Goal: Information Seeking & Learning: Learn about a topic

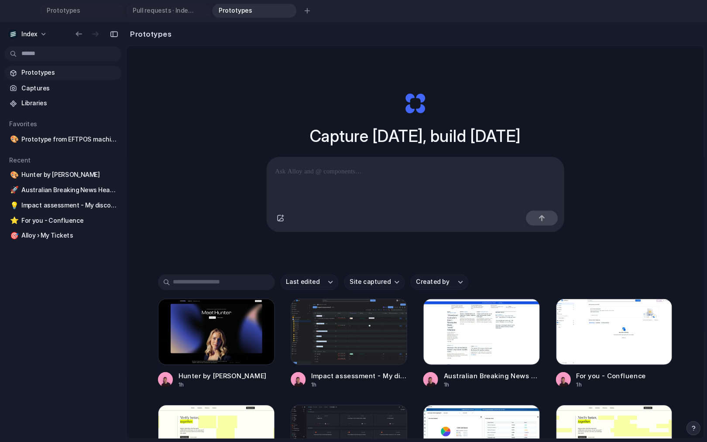
scroll to position [483, 0]
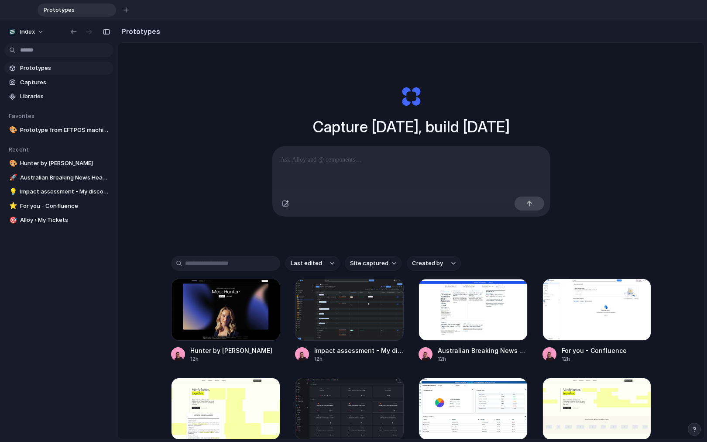
click at [170, 159] on div "Capture [DATE], build [DATE] Clone web app Clone screenshot Start from existing…" at bounding box center [411, 274] width 586 height 463
click at [165, 212] on div "Capture [DATE], build [DATE] Clone web app Clone screenshot Start from existing…" at bounding box center [411, 274] width 586 height 463
click at [175, 192] on div "Capture [DATE], build [DATE] Clone web app Clone screenshot Start from existing…" at bounding box center [411, 274] width 586 height 463
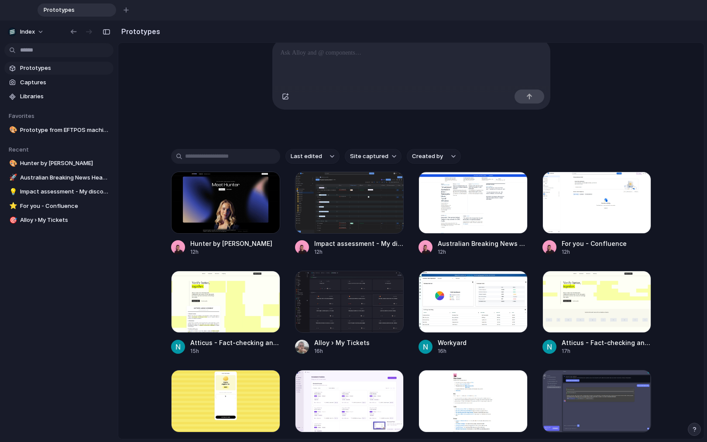
scroll to position [72, 0]
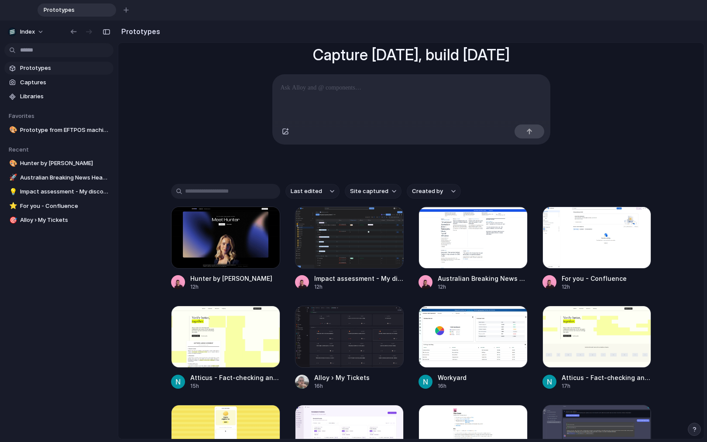
click at [367, 193] on span "Site captured" at bounding box center [369, 191] width 38 height 9
type input "*****"
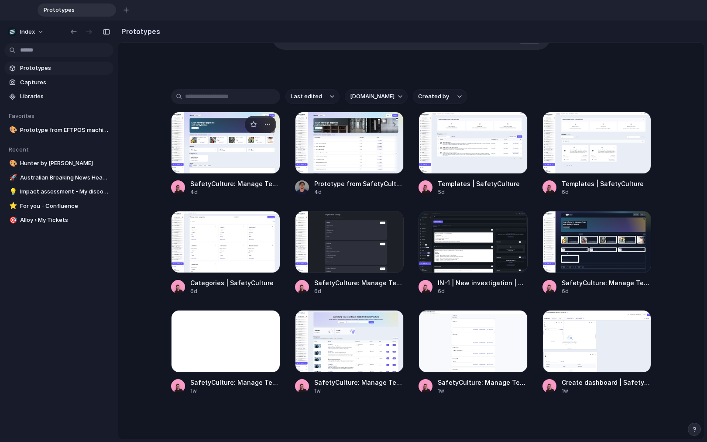
scroll to position [171, 0]
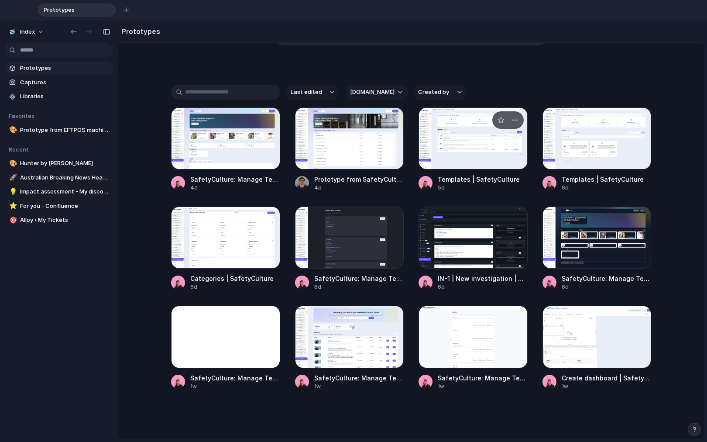
click at [479, 153] on div at bounding box center [473, 138] width 109 height 62
click at [211, 252] on div at bounding box center [225, 238] width 109 height 62
click at [317, 330] on div at bounding box center [349, 337] width 109 height 62
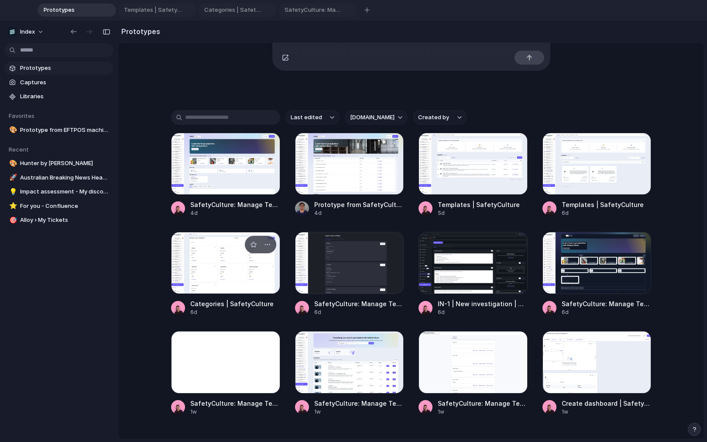
click at [212, 260] on div at bounding box center [225, 263] width 109 height 62
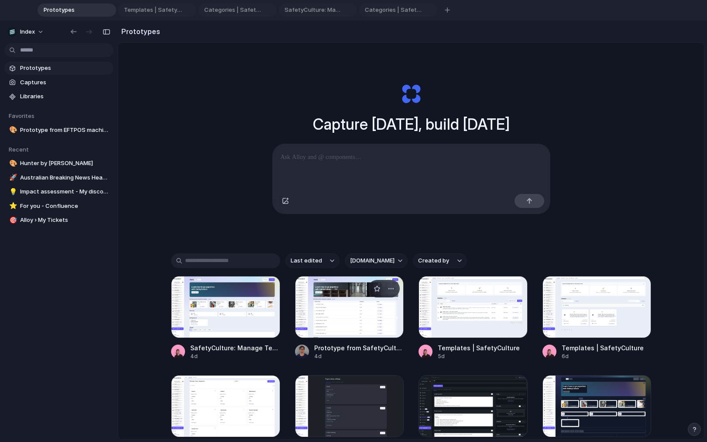
scroll to position [0, 0]
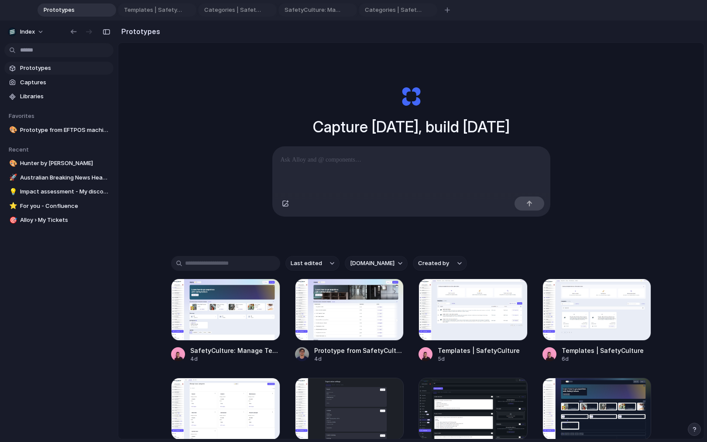
click at [367, 268] on span "[DOMAIN_NAME]" at bounding box center [372, 263] width 45 height 9
type input "*****"
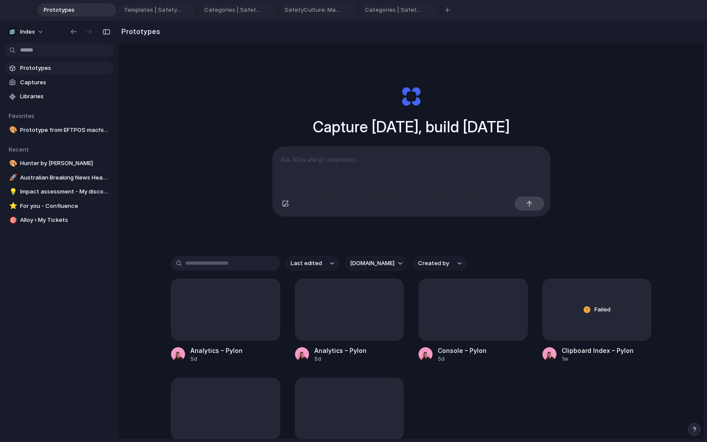
scroll to position [82, 0]
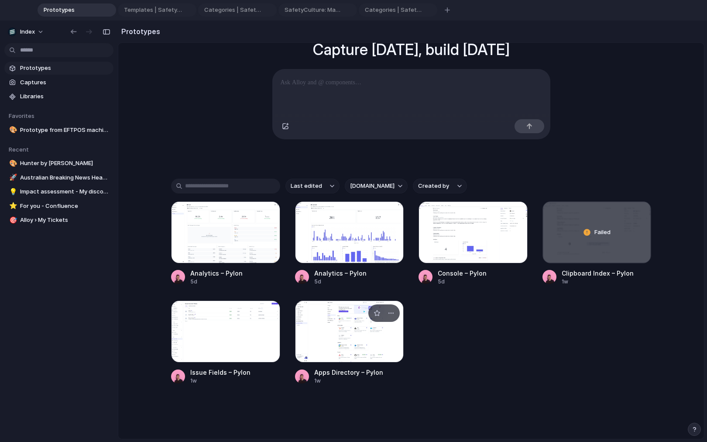
click at [352, 340] on div at bounding box center [349, 331] width 109 height 62
click at [257, 241] on div at bounding box center [225, 232] width 109 height 62
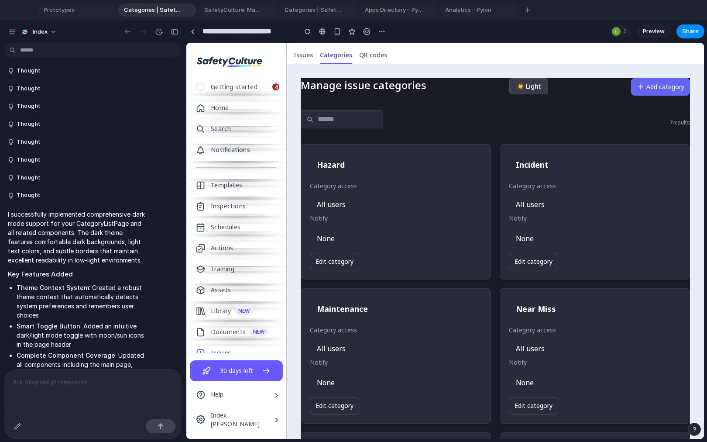
type input "**********"
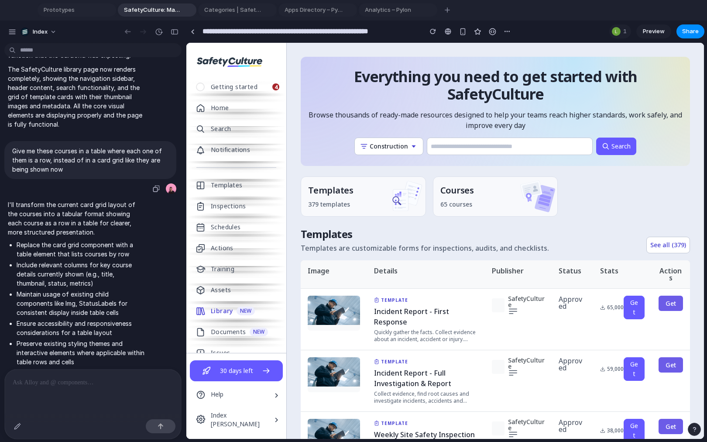
scroll to position [331, 0]
click at [172, 30] on div "button" at bounding box center [175, 32] width 8 height 6
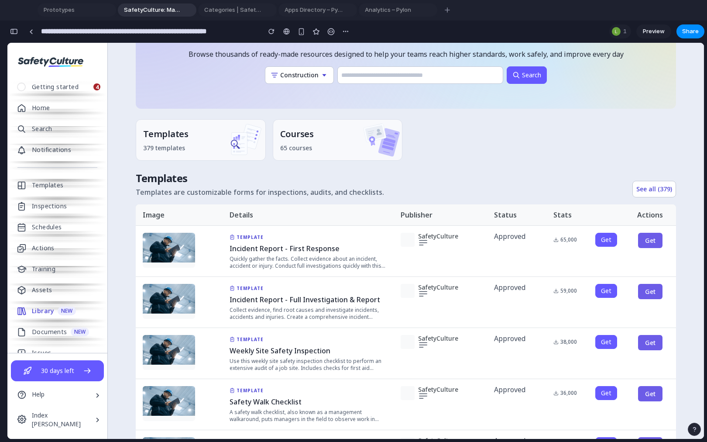
scroll to position [0, 0]
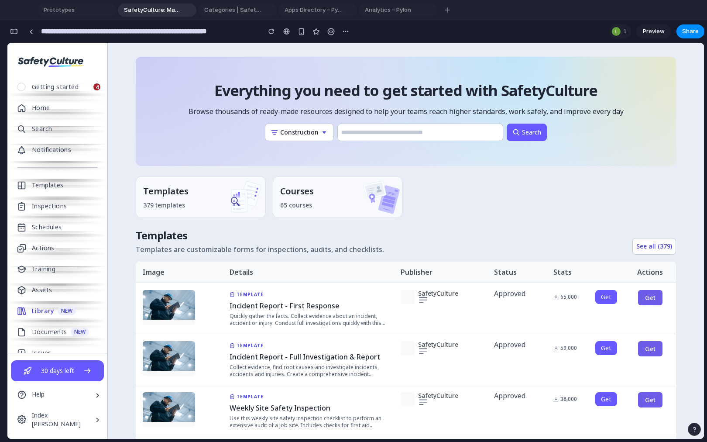
click at [191, 119] on div "Everything you need to get started with SafetyCulture Browse thousands of ready…" at bounding box center [406, 111] width 541 height 109
click at [194, 88] on div "Everything you need to get started with SafetyCulture Browse thousands of ready…" at bounding box center [406, 111] width 541 height 109
click at [218, 98] on h1 "Everything you need to get started with SafetyCulture" at bounding box center [405, 90] width 383 height 17
click at [286, 31] on div at bounding box center [286, 31] width 7 height 7
click at [16, 32] on div "button" at bounding box center [14, 31] width 8 height 6
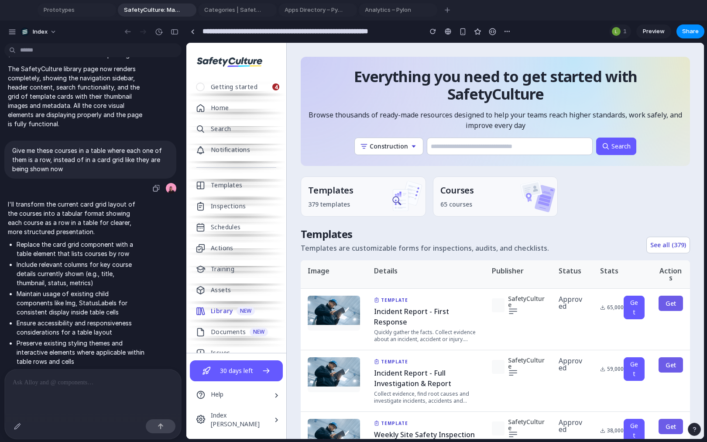
scroll to position [308, 0]
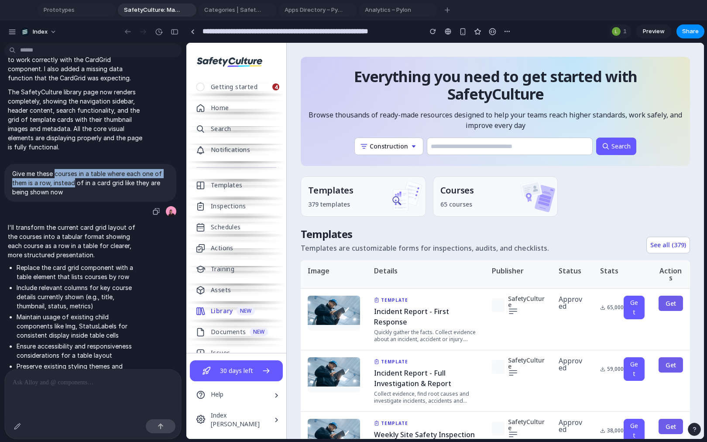
drag, startPoint x: 56, startPoint y: 183, endPoint x: 76, endPoint y: 193, distance: 22.1
click at [76, 193] on p "Give me these courses in a table where each one of them is a row, instead of in…" at bounding box center [90, 183] width 156 height 28
click at [172, 32] on div "button" at bounding box center [175, 32] width 8 height 6
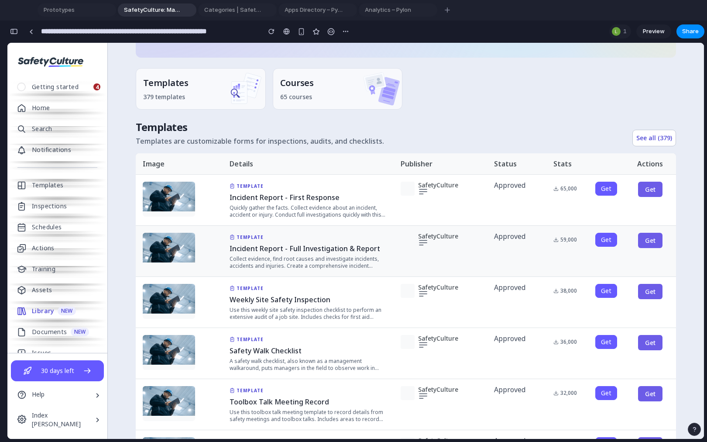
scroll to position [0, 0]
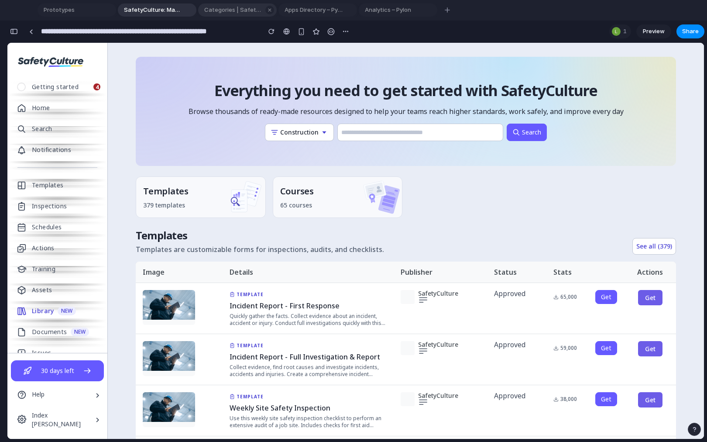
click at [231, 14] on span "Categories | SafetyCulture" at bounding box center [232, 10] width 62 height 9
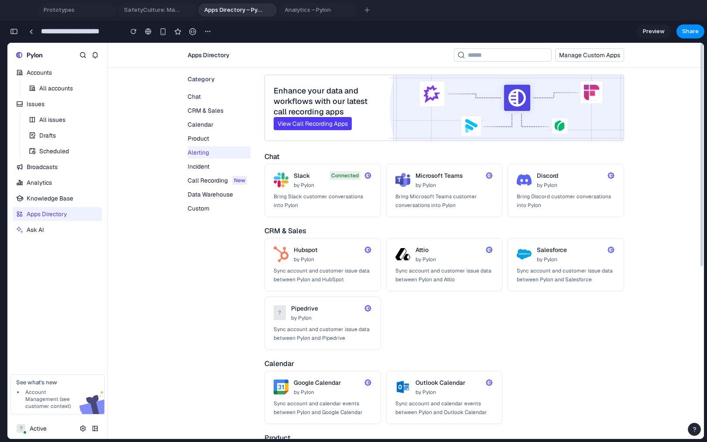
click at [196, 197] on div "Data Warehouse" at bounding box center [217, 194] width 59 height 9
click at [297, 12] on span "Analytics – Pylon" at bounding box center [312, 10] width 62 height 9
type input "**********"
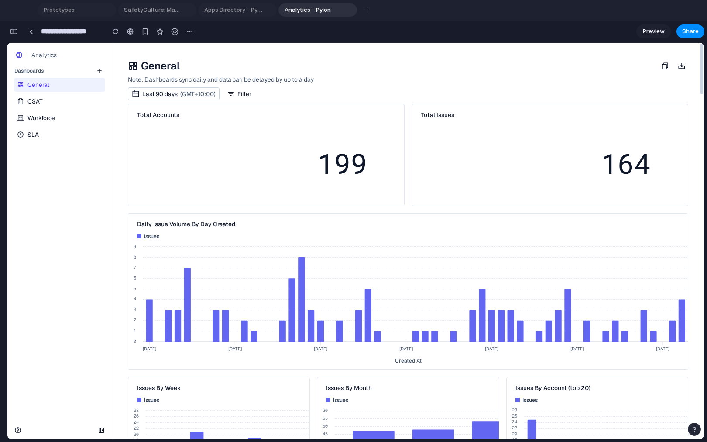
click at [70, 117] on link "Workforce" at bounding box center [58, 118] width 89 height 14
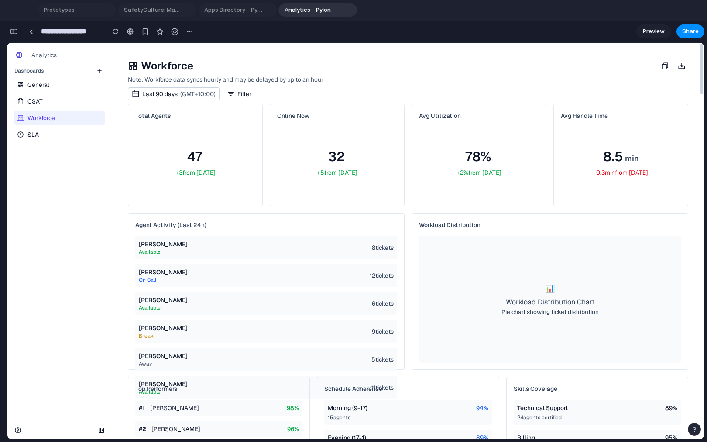
click at [70, 101] on link "CSAT" at bounding box center [58, 101] width 89 height 14
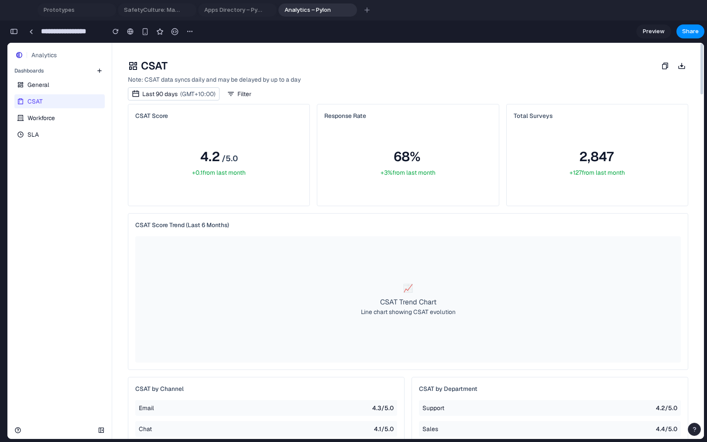
click at [68, 76] on div "General CSAT Workforce SLA" at bounding box center [59, 109] width 104 height 66
click at [65, 83] on link "General" at bounding box center [58, 85] width 89 height 14
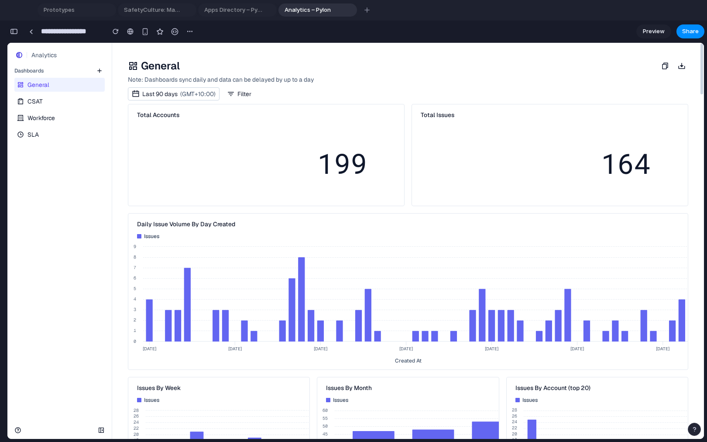
click at [17, 33] on div "button" at bounding box center [14, 31] width 8 height 6
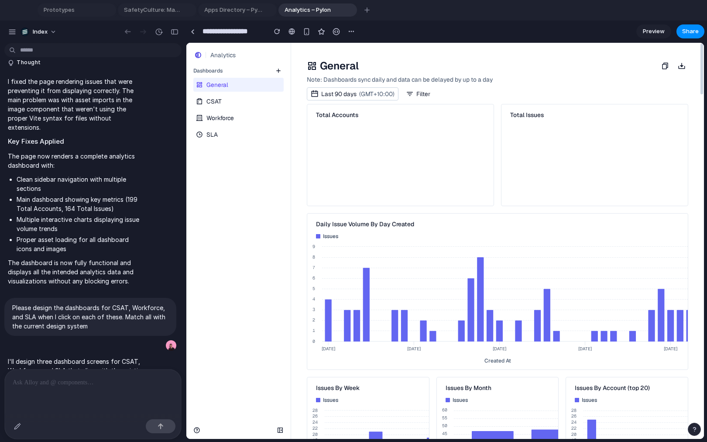
scroll to position [121, 0]
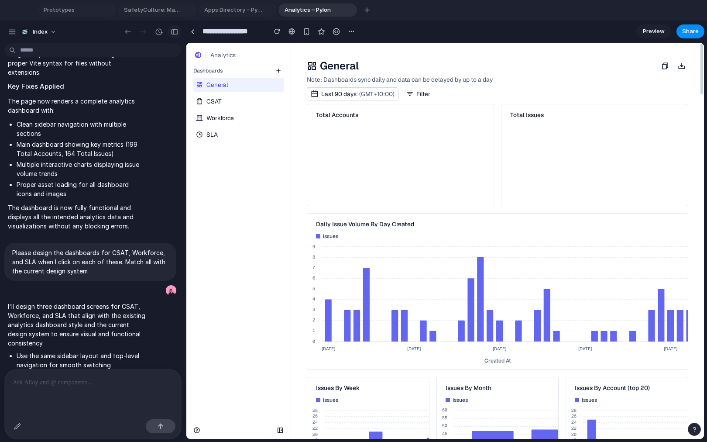
click at [169, 33] on button "button" at bounding box center [175, 32] width 14 height 14
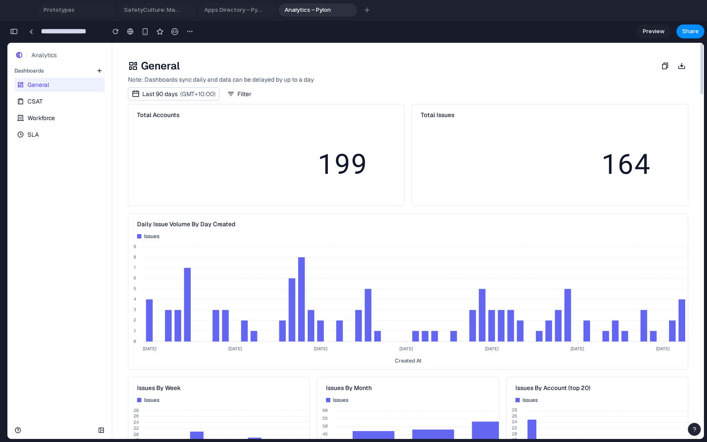
click at [62, 104] on link "CSAT" at bounding box center [58, 101] width 89 height 14
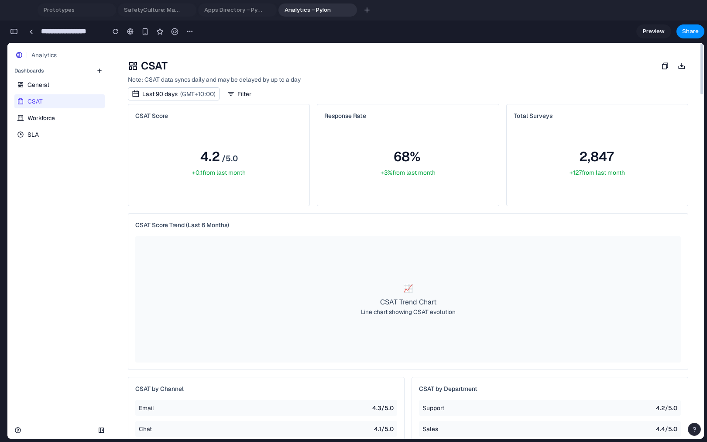
click at [56, 118] on link "Workforce" at bounding box center [58, 118] width 89 height 14
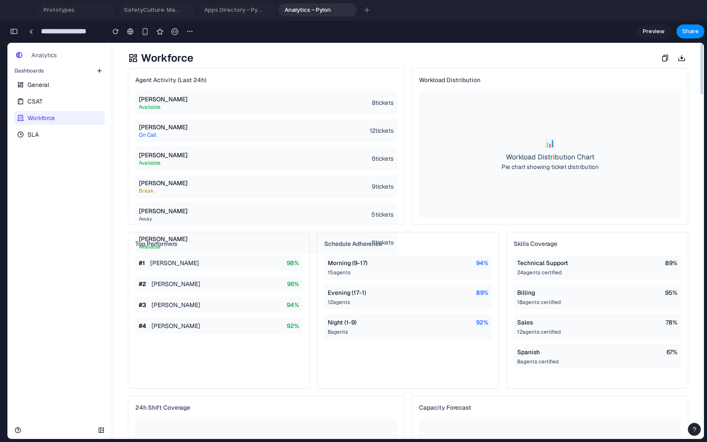
scroll to position [0, 0]
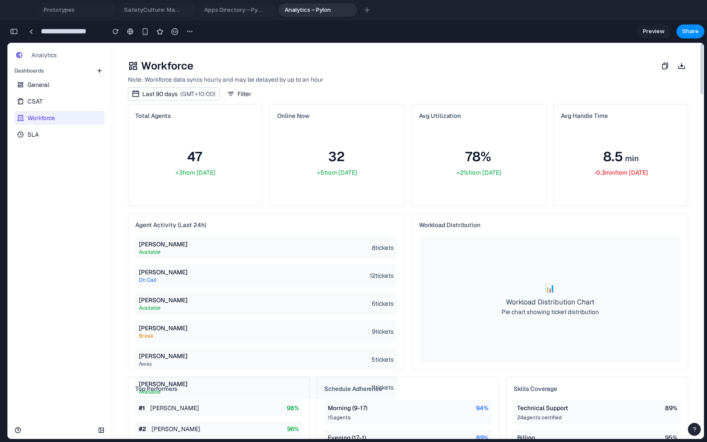
click at [52, 105] on link "CSAT" at bounding box center [58, 101] width 89 height 14
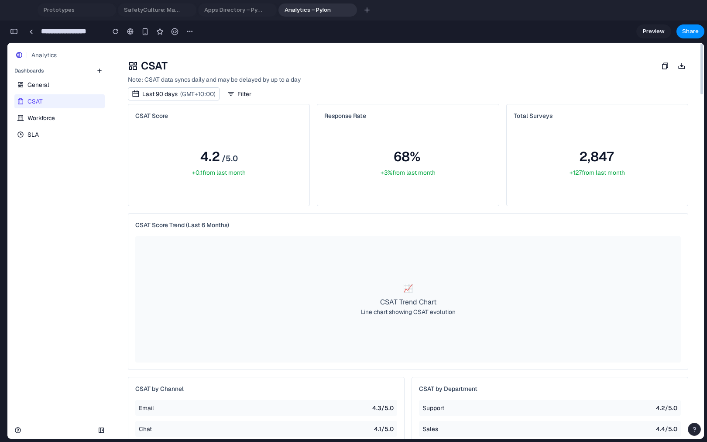
click at [49, 120] on span "Workforce" at bounding box center [42, 118] width 28 height 9
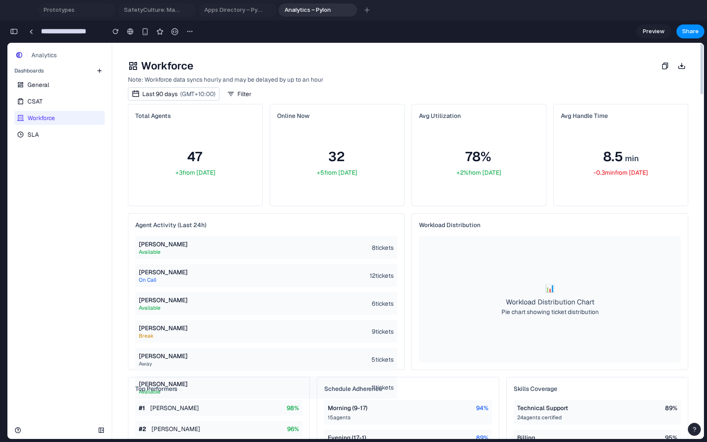
click at [49, 131] on link "SLA" at bounding box center [58, 135] width 89 height 14
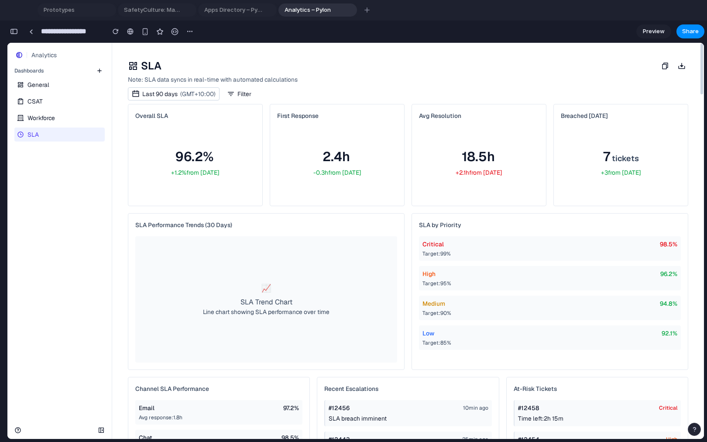
click at [59, 107] on link "CSAT" at bounding box center [58, 101] width 89 height 14
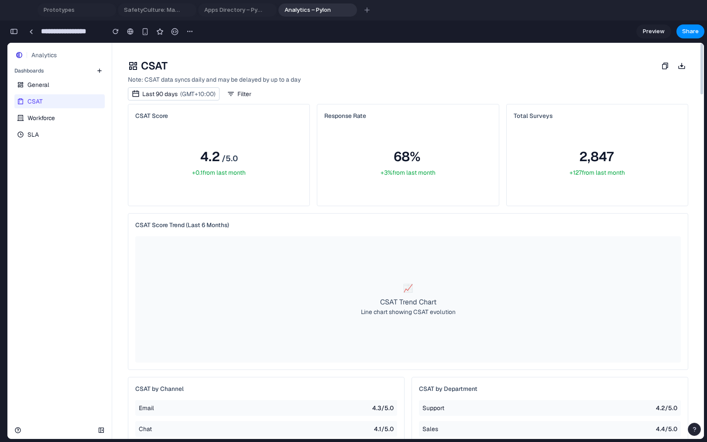
click at [58, 114] on link "Workforce" at bounding box center [58, 118] width 89 height 14
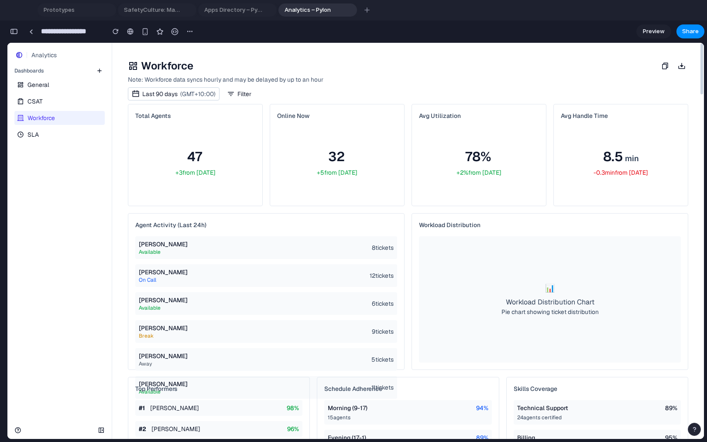
click at [62, 105] on link "CSAT" at bounding box center [58, 101] width 89 height 14
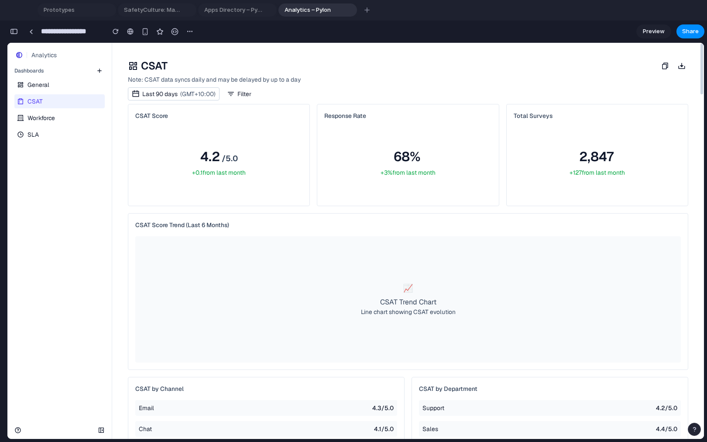
click at [68, 86] on link "General" at bounding box center [58, 85] width 89 height 14
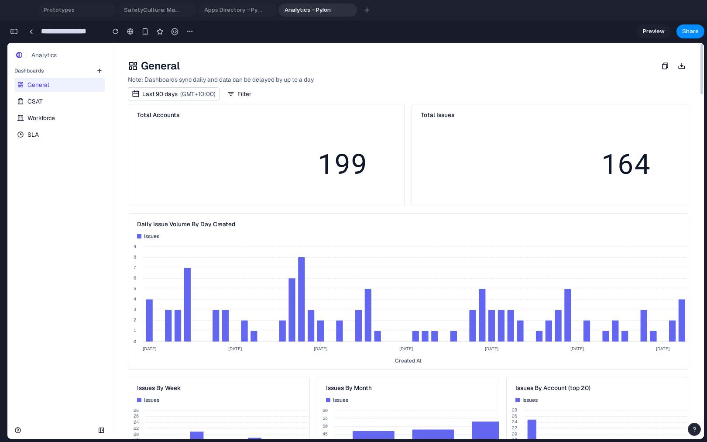
click at [74, 99] on link "CSAT" at bounding box center [58, 101] width 89 height 14
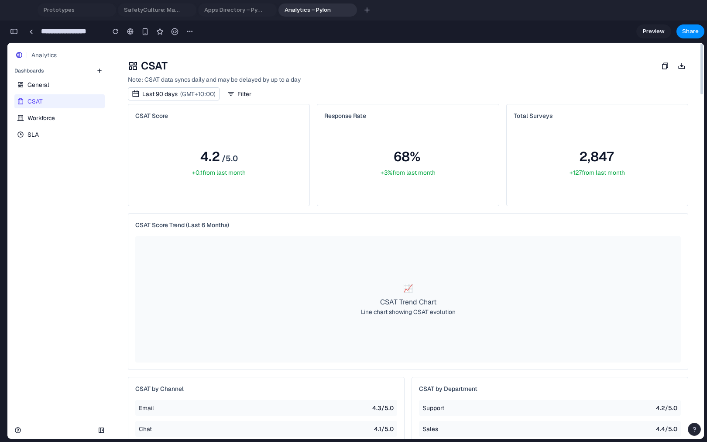
click at [70, 107] on link "CSAT" at bounding box center [58, 101] width 89 height 14
click at [67, 113] on link "Workforce" at bounding box center [58, 118] width 89 height 14
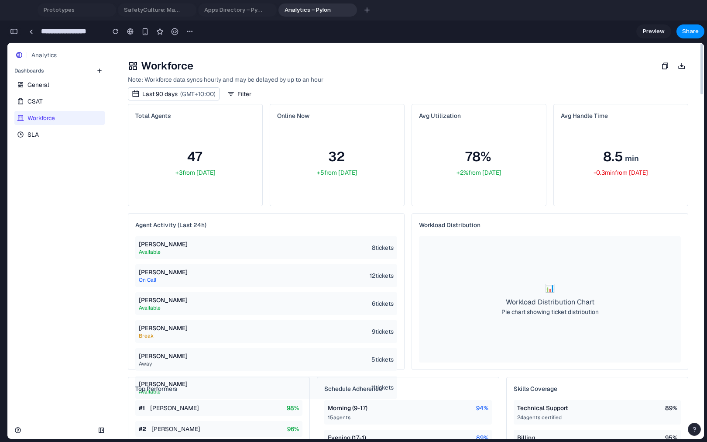
click at [11, 30] on div "button" at bounding box center [14, 31] width 8 height 6
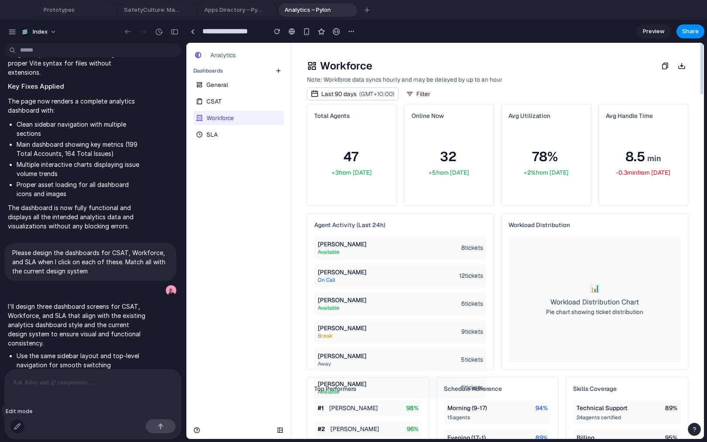
click at [18, 412] on div "button" at bounding box center [17, 426] width 7 height 7
click at [397, 161] on div at bounding box center [445, 241] width 517 height 396
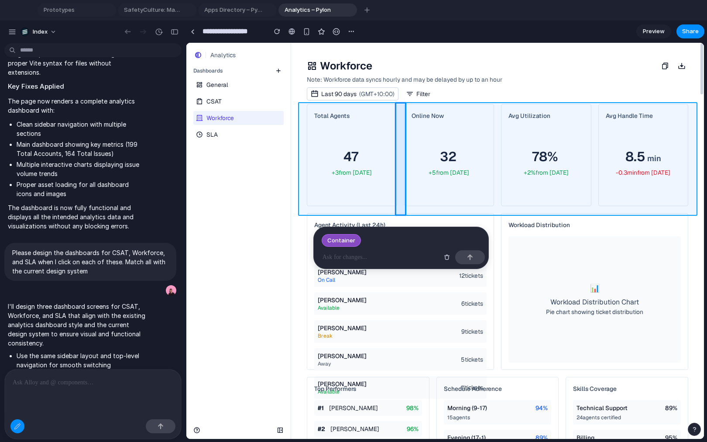
click at [397, 161] on div at bounding box center [445, 241] width 517 height 396
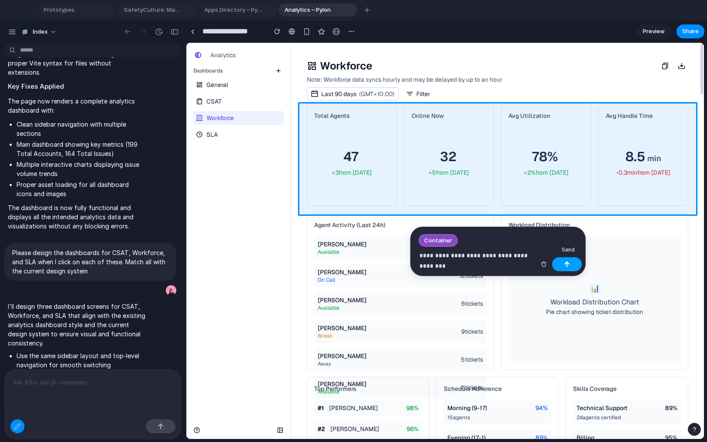
click at [568, 263] on div "button" at bounding box center [567, 264] width 6 height 6
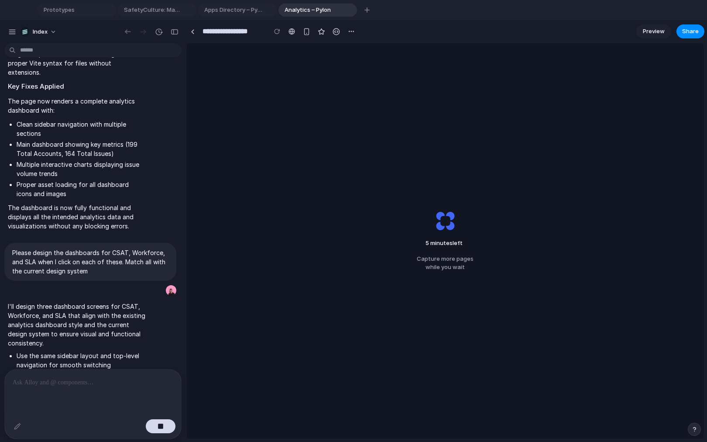
scroll to position [1953, 0]
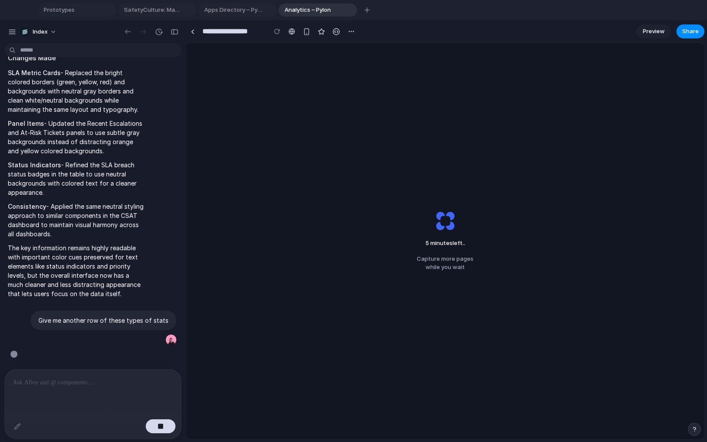
click at [393, 217] on div "5 minutes left .. Capture more pages while you wait" at bounding box center [445, 241] width 518 height 396
click at [242, 12] on span "Apps Directory – Pylon" at bounding box center [232, 10] width 62 height 9
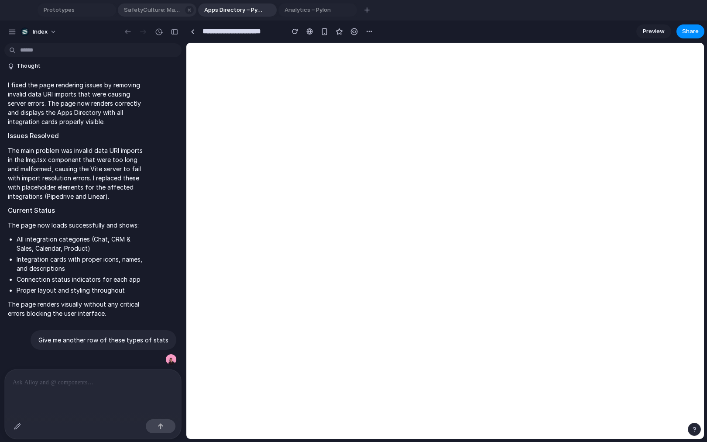
click at [162, 12] on span "SafetyCulture: Manage Teams and Inspection Data | SafetyCulture" at bounding box center [152, 10] width 62 height 9
type input "**********"
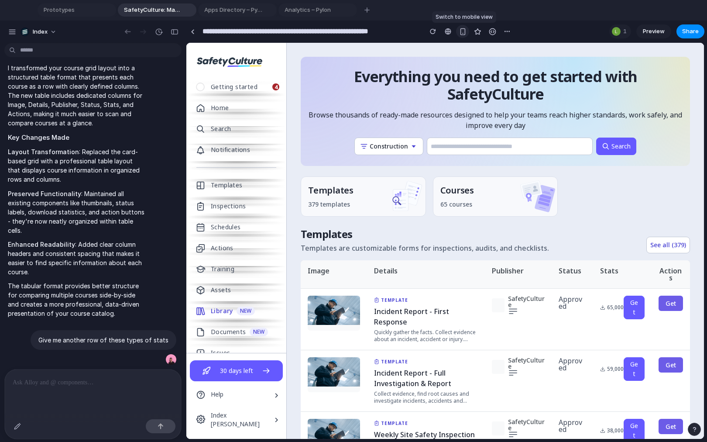
click at [466, 30] on div "button" at bounding box center [462, 31] width 7 height 7
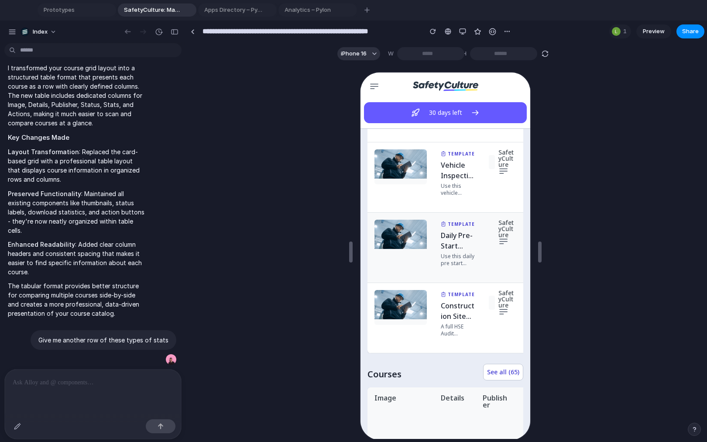
scroll to position [5, 0]
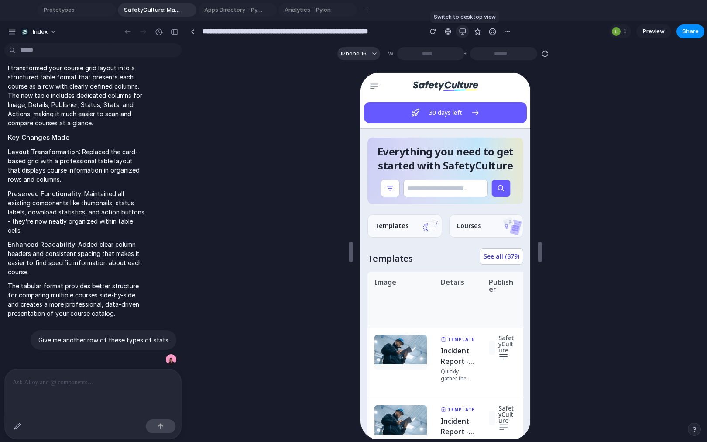
click at [465, 34] on div "button" at bounding box center [462, 31] width 7 height 7
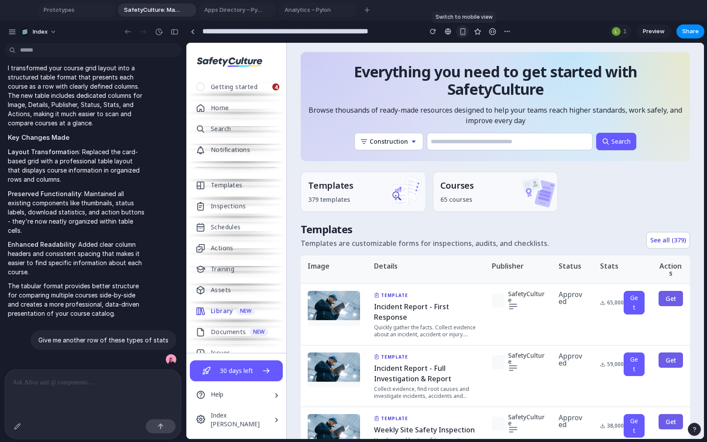
click at [465, 34] on div "button" at bounding box center [462, 31] width 7 height 7
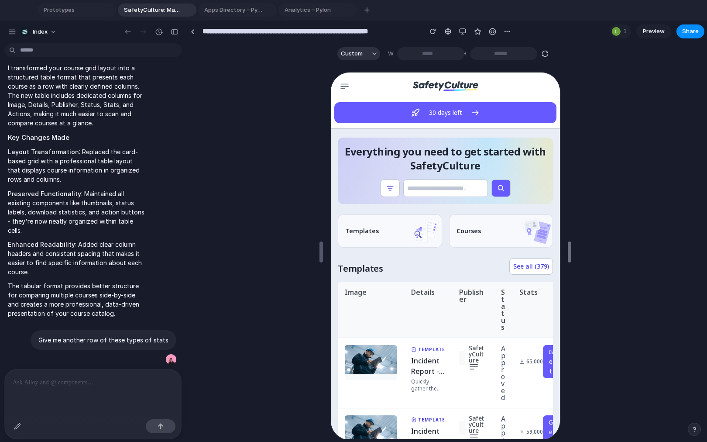
drag, startPoint x: 540, startPoint y: 246, endPoint x: 569, endPoint y: 250, distance: 30.0
click at [652, 32] on span "Preview" at bounding box center [654, 31] width 22 height 9
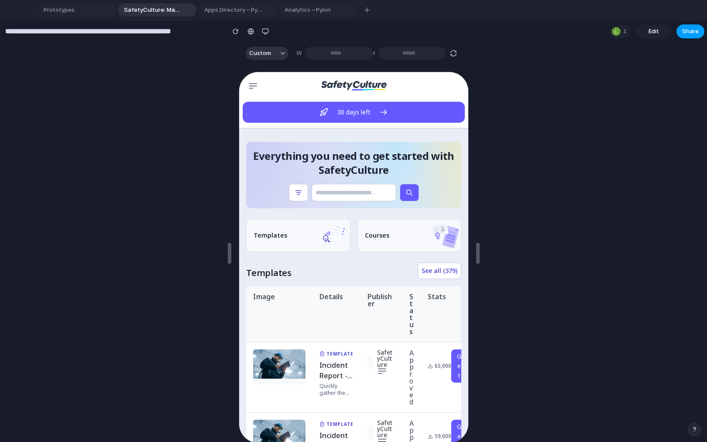
click at [660, 30] on span "Share" at bounding box center [691, 31] width 17 height 9
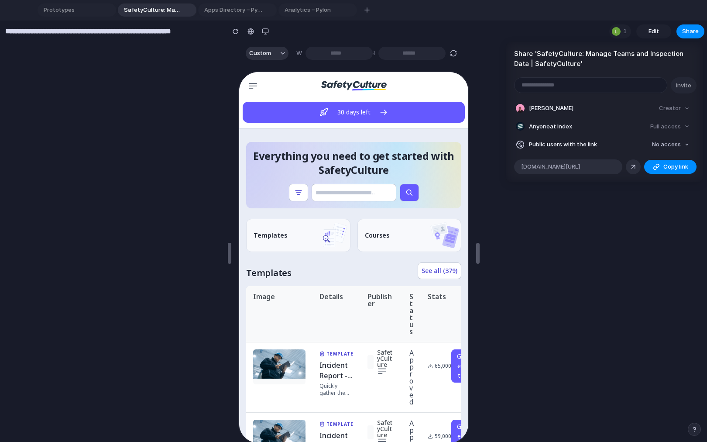
click at [616, 185] on div "Share ' SafetyCulture: Manage Teams and Inspection Data | SafetyCulture ' Invit…" at bounding box center [353, 221] width 707 height 442
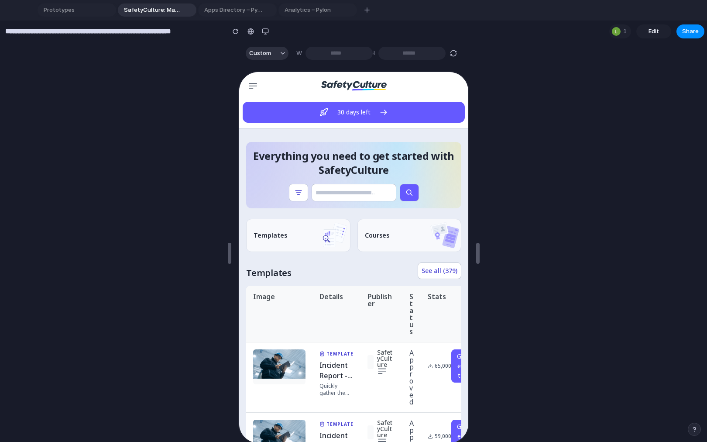
click at [458, 54] on div "button" at bounding box center [454, 53] width 8 height 8
type input "***"
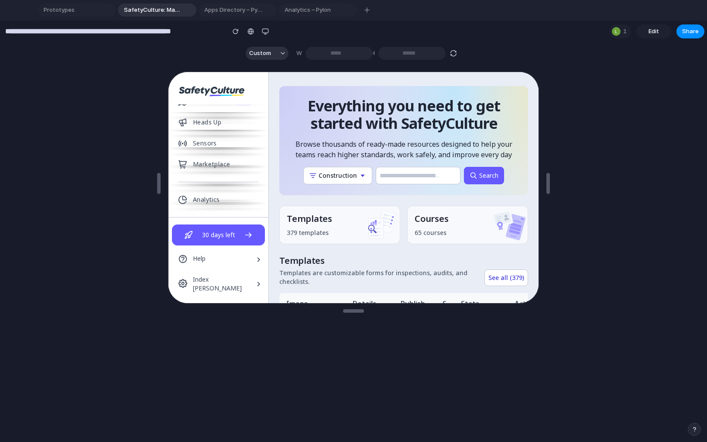
scroll to position [323, 0]
